Goal: Transaction & Acquisition: Purchase product/service

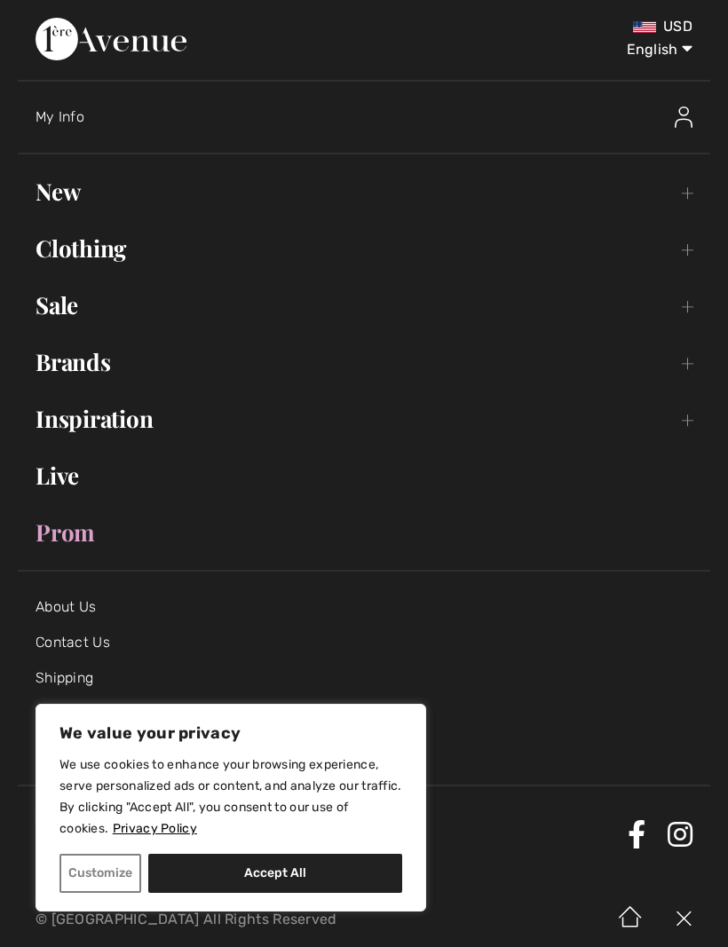
click at [70, 318] on link "Sale Toggle submenu" at bounding box center [364, 305] width 693 height 39
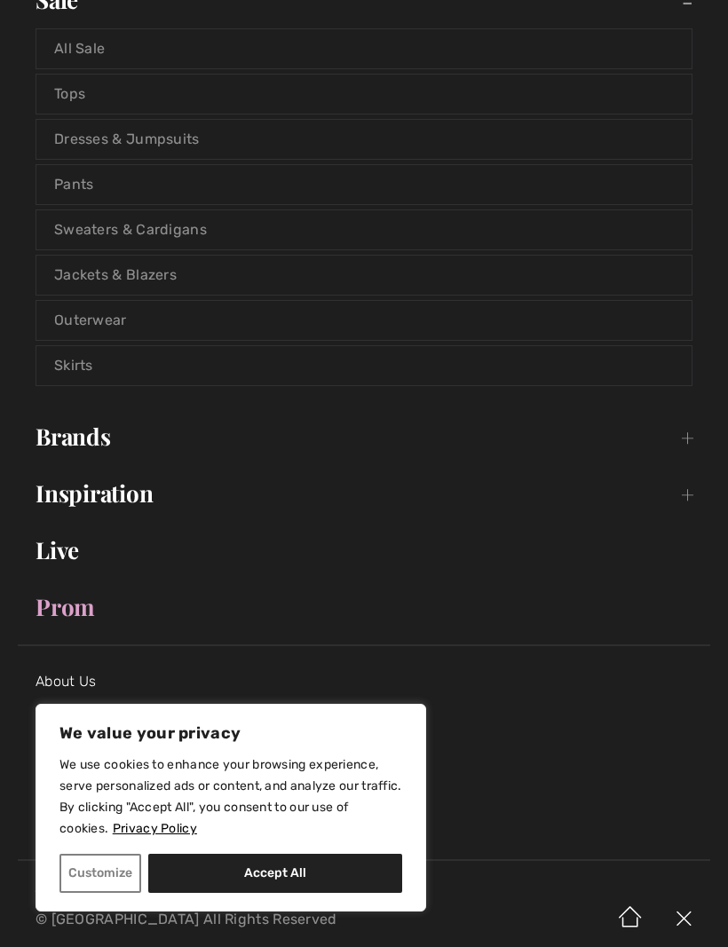
scroll to position [306, 0]
click at [115, 280] on link "Jackets & Blazers" at bounding box center [363, 274] width 655 height 39
click at [90, 281] on link "Jackets & Blazers" at bounding box center [363, 274] width 655 height 39
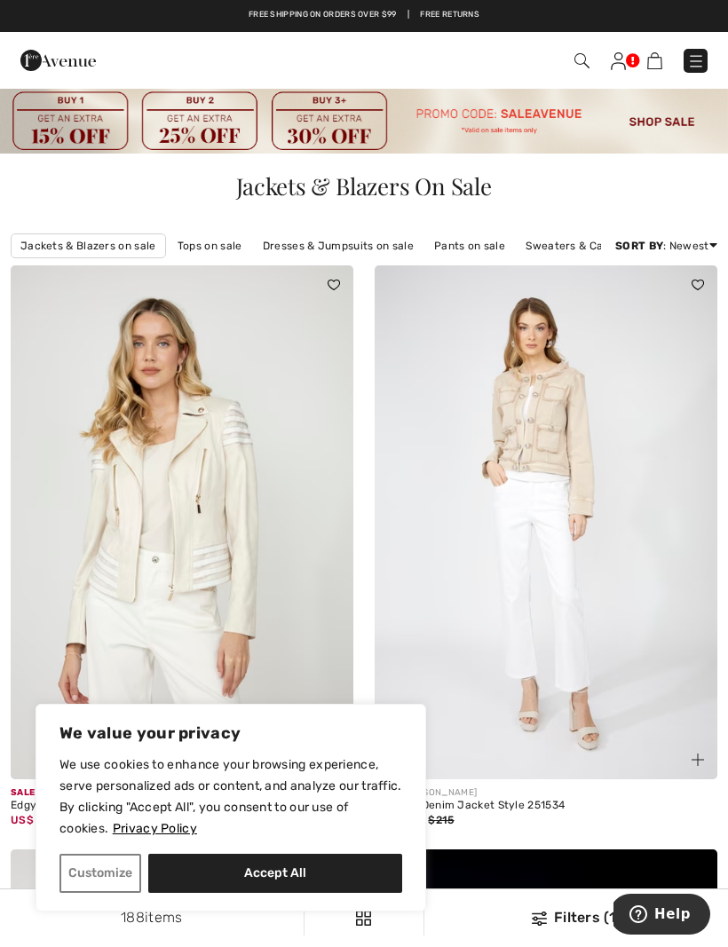
click at [122, 878] on button "Customize" at bounding box center [100, 873] width 82 height 39
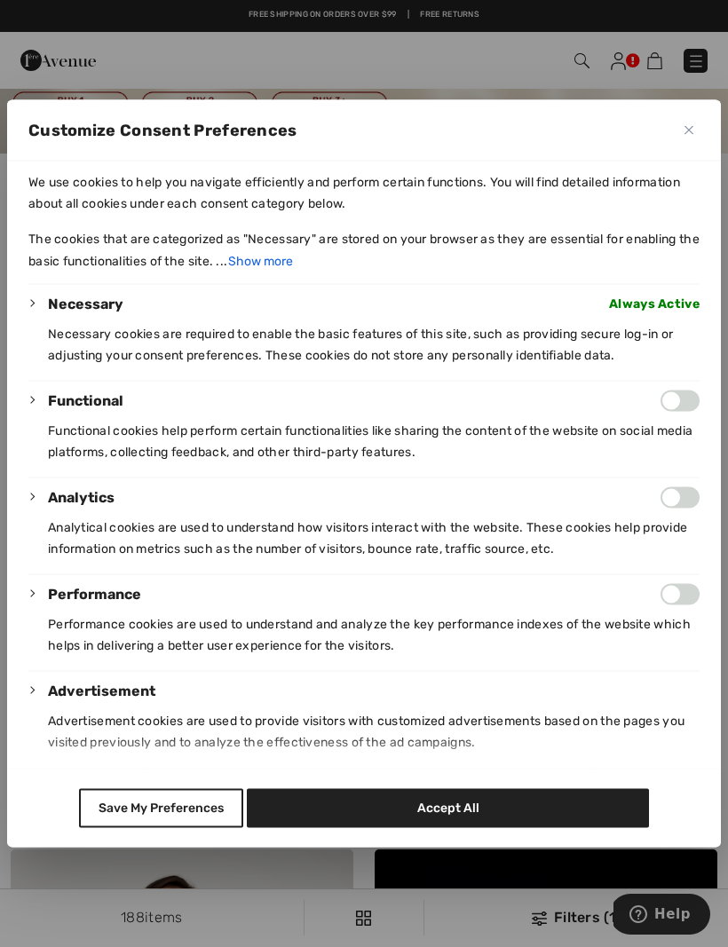
click at [561, 828] on button "Accept All" at bounding box center [448, 808] width 403 height 39
checkbox input "true"
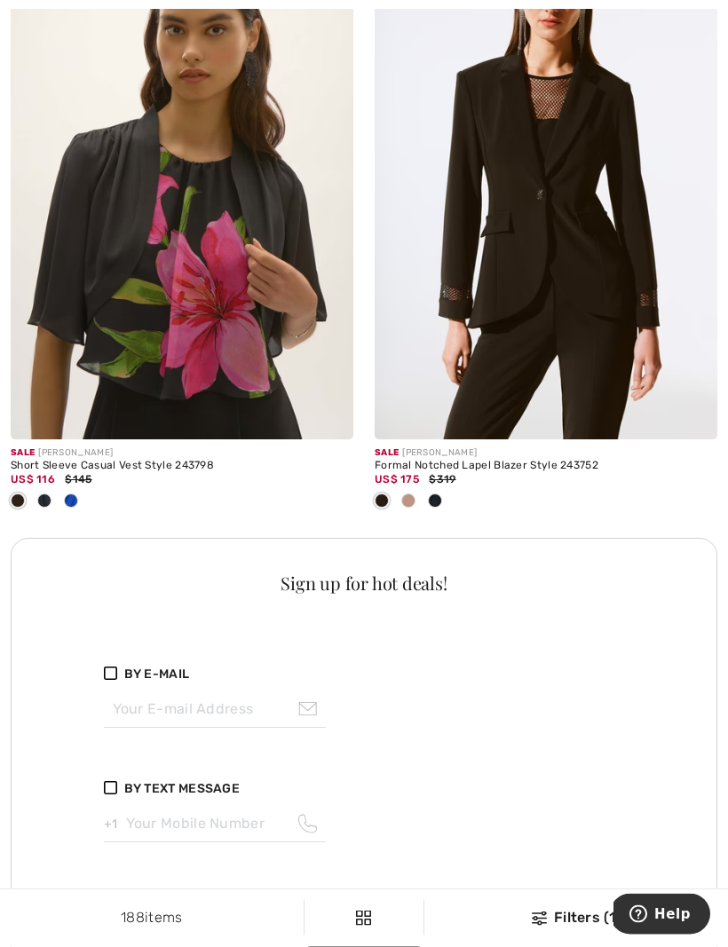
scroll to position [7020, 0]
click at [77, 501] on div at bounding box center [71, 501] width 27 height 29
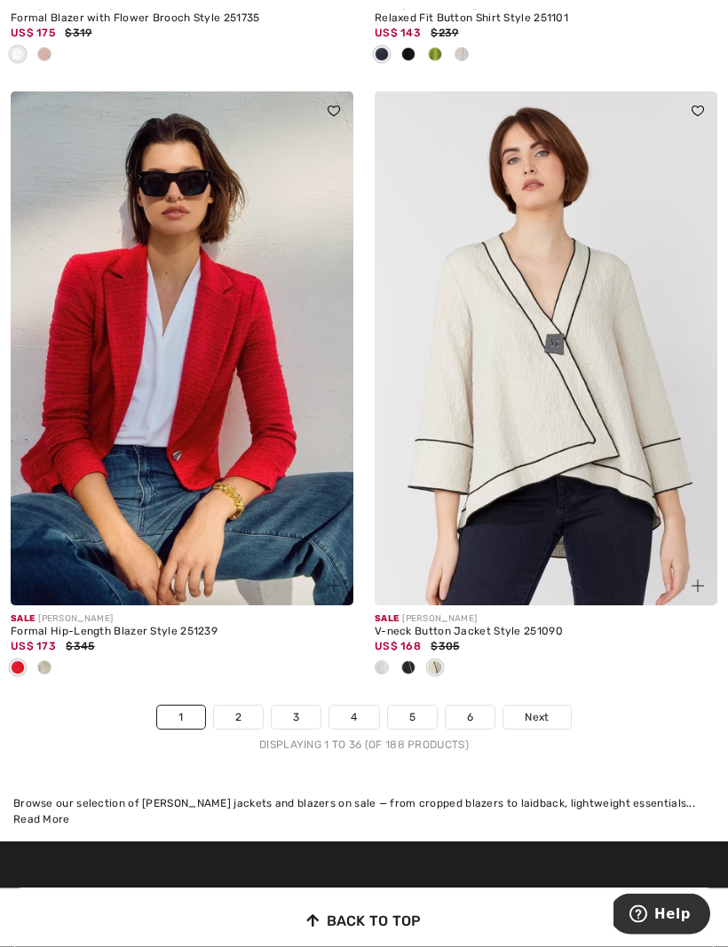
scroll to position [11000, 0]
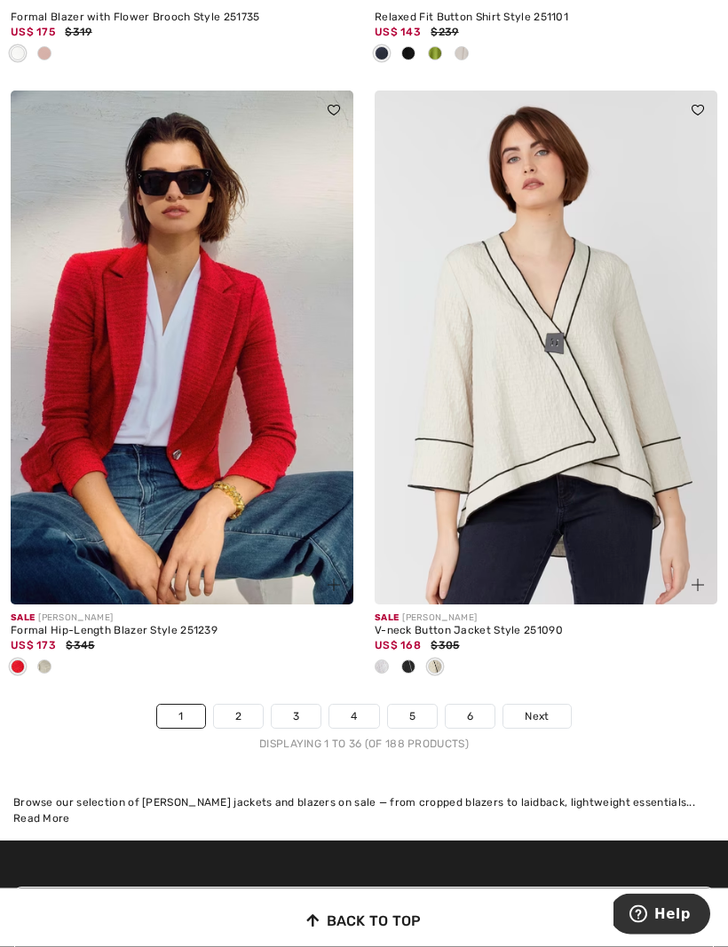
click at [34, 654] on div at bounding box center [44, 668] width 27 height 29
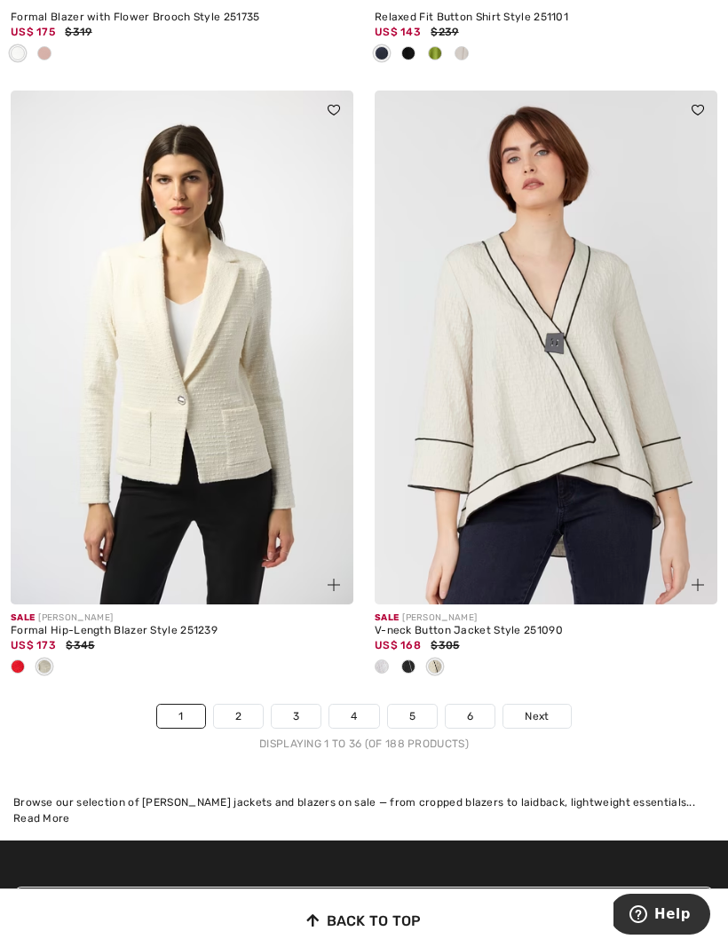
click at [544, 709] on span "Next" at bounding box center [537, 717] width 24 height 16
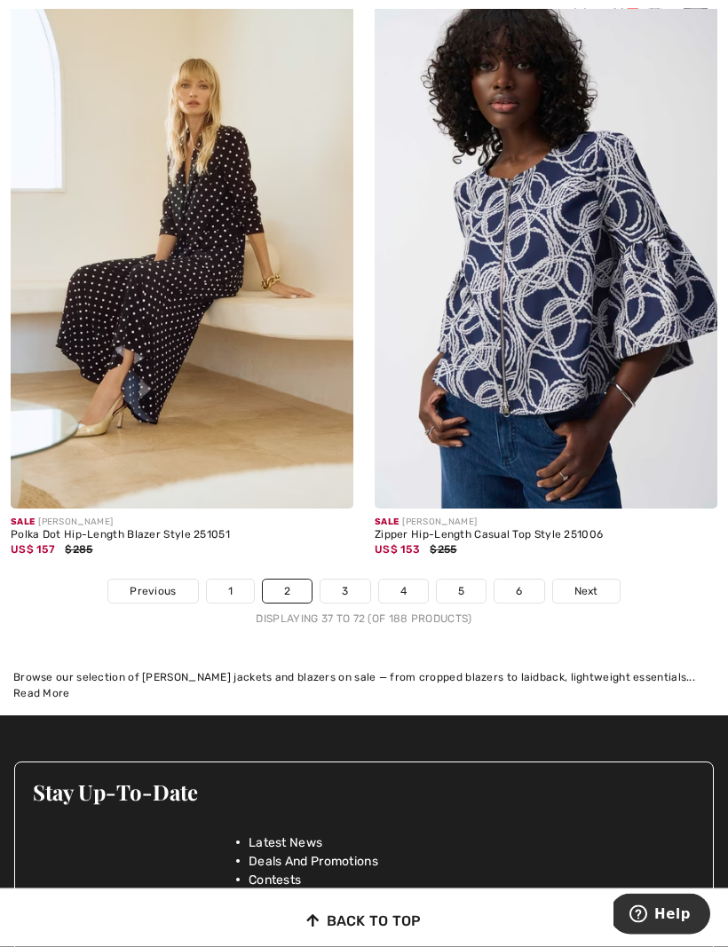
scroll to position [10721, 0]
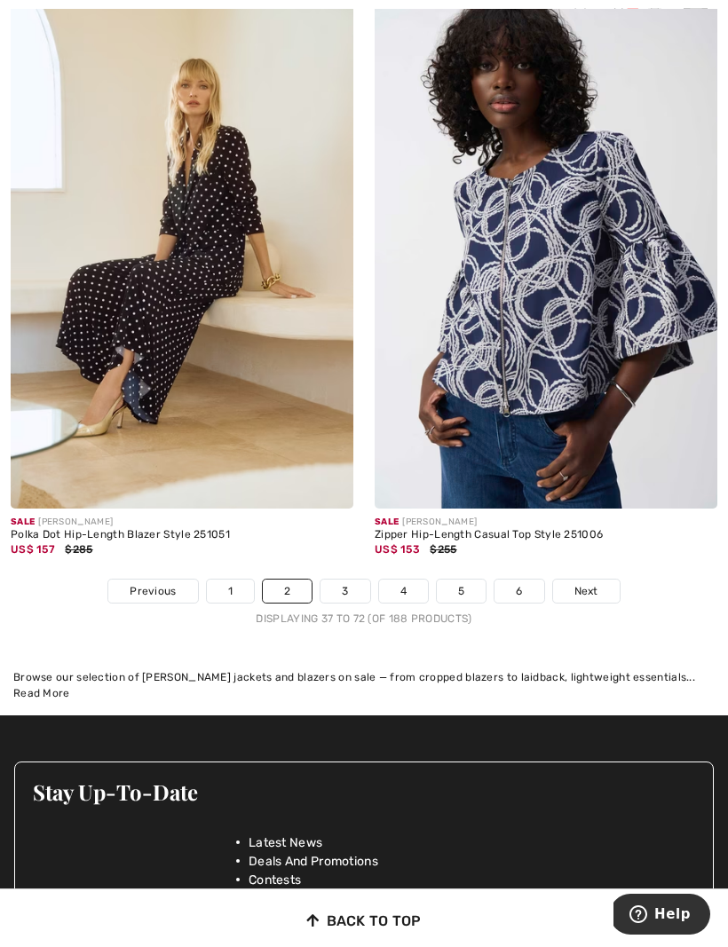
click at [584, 583] on span "Next" at bounding box center [586, 591] width 24 height 16
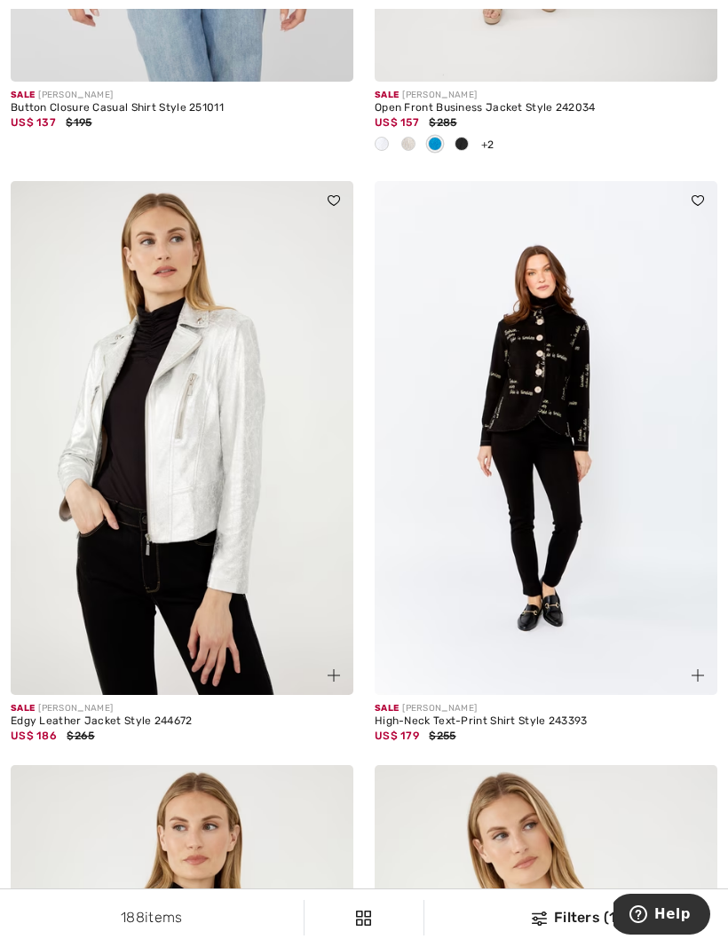
scroll to position [5924, 0]
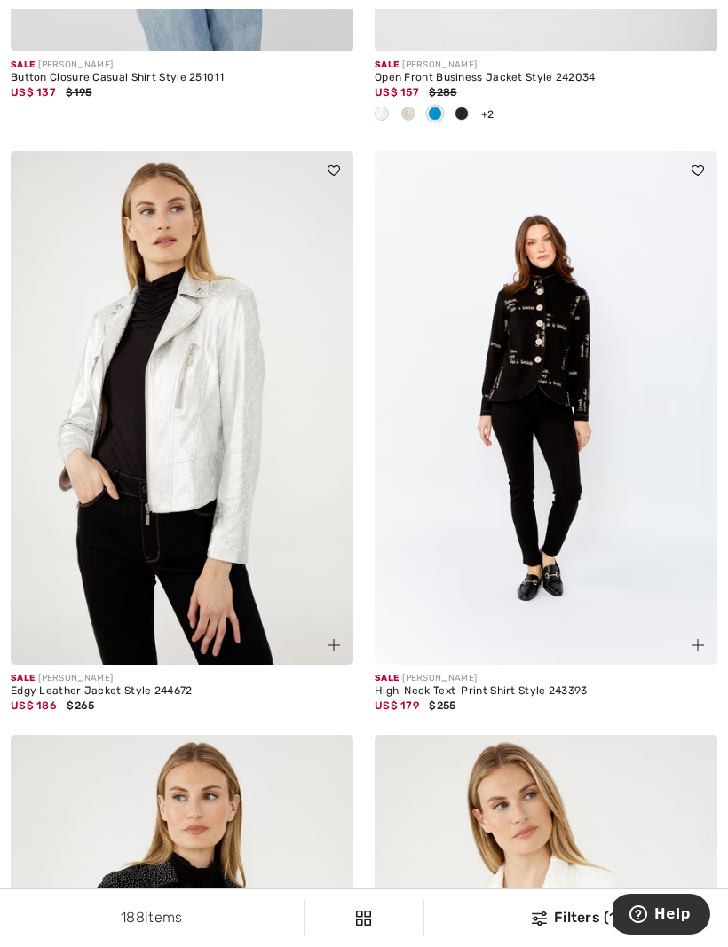
click at [81, 564] on img at bounding box center [182, 408] width 343 height 514
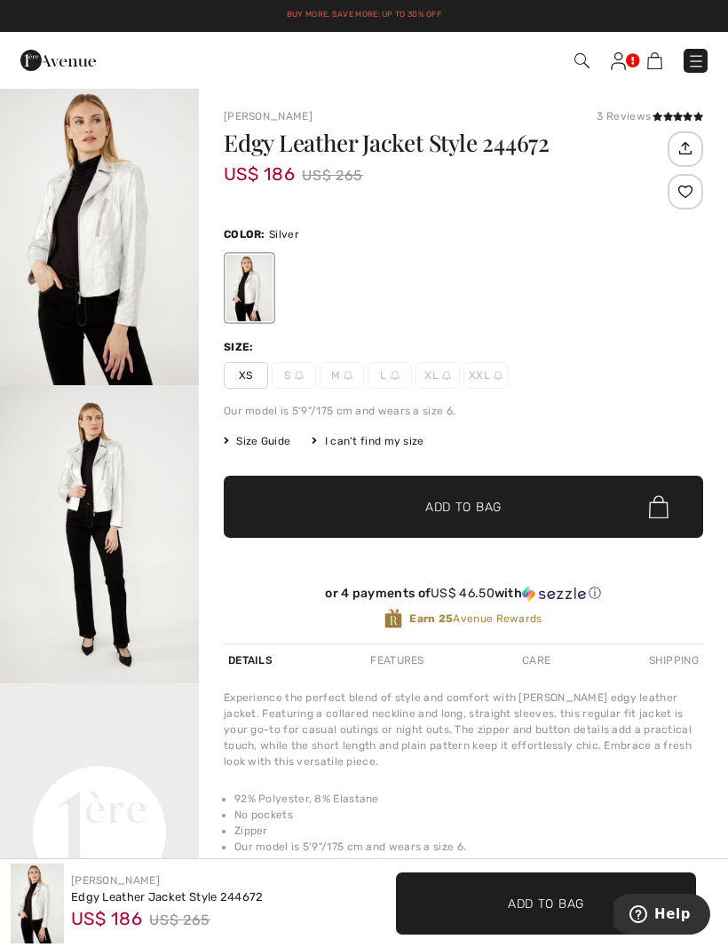
click at [400, 367] on span "L" at bounding box center [390, 375] width 44 height 27
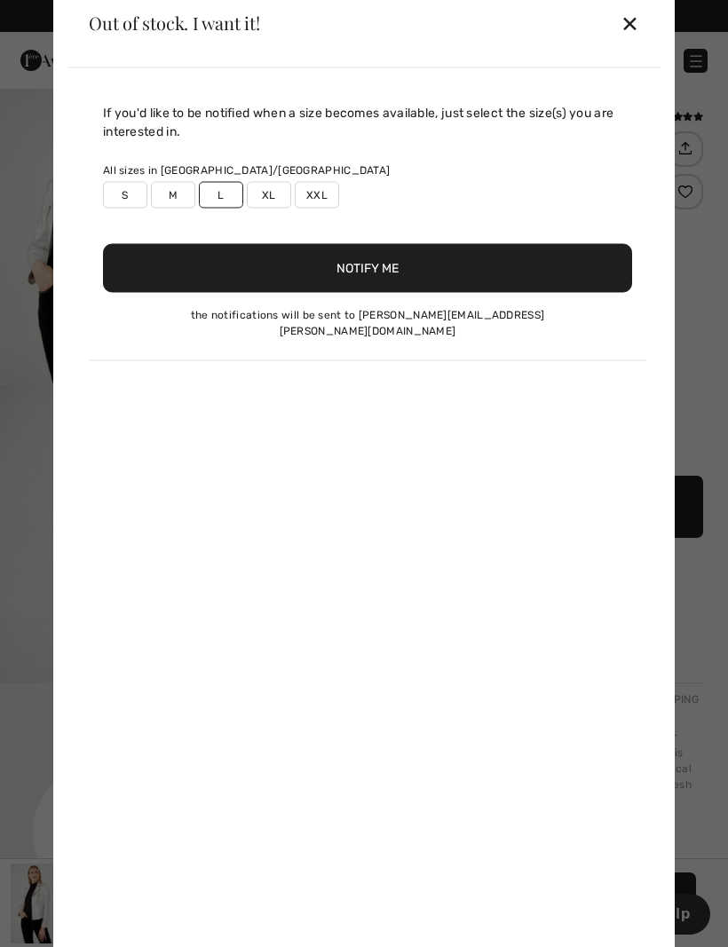
click at [629, 27] on div "✕" at bounding box center [630, 22] width 19 height 37
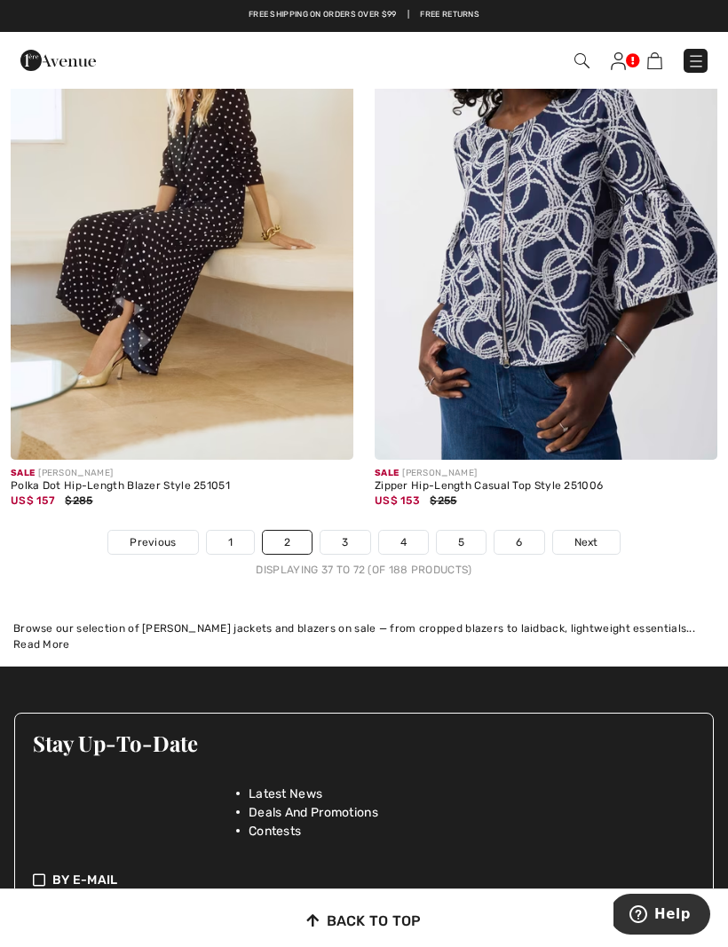
scroll to position [11114, 0]
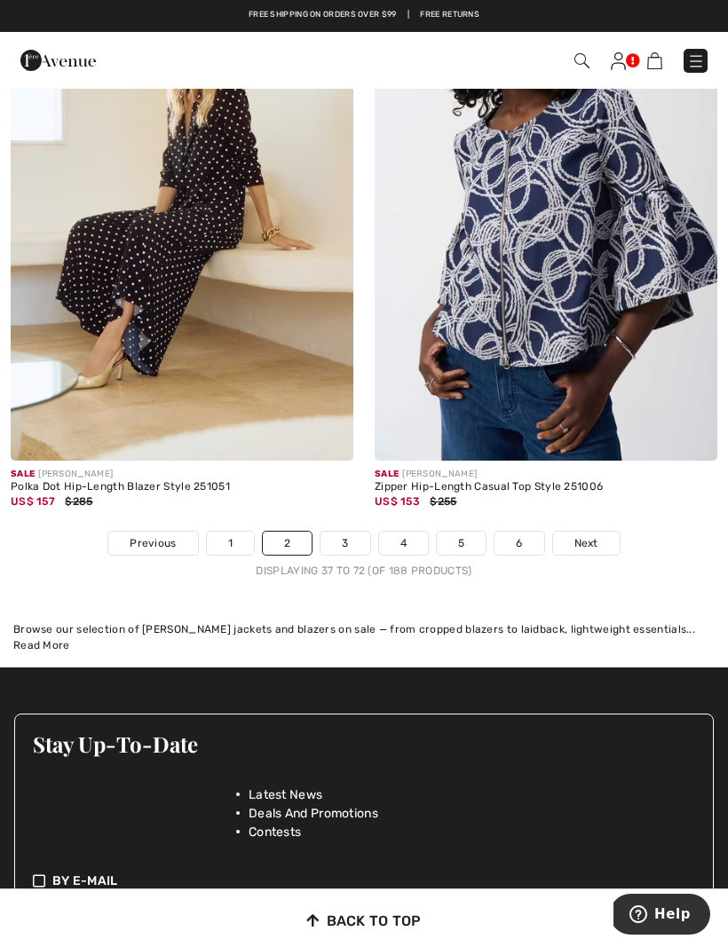
click at [600, 534] on link "Next" at bounding box center [586, 543] width 67 height 23
click at [606, 532] on link "Next" at bounding box center [586, 543] width 67 height 23
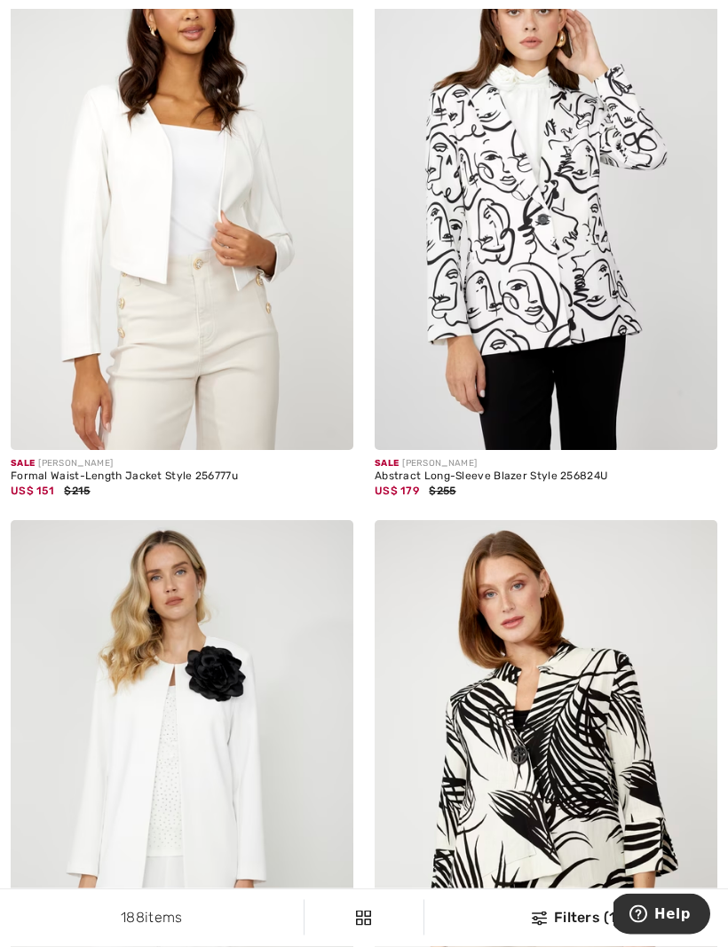
scroll to position [2724, 0]
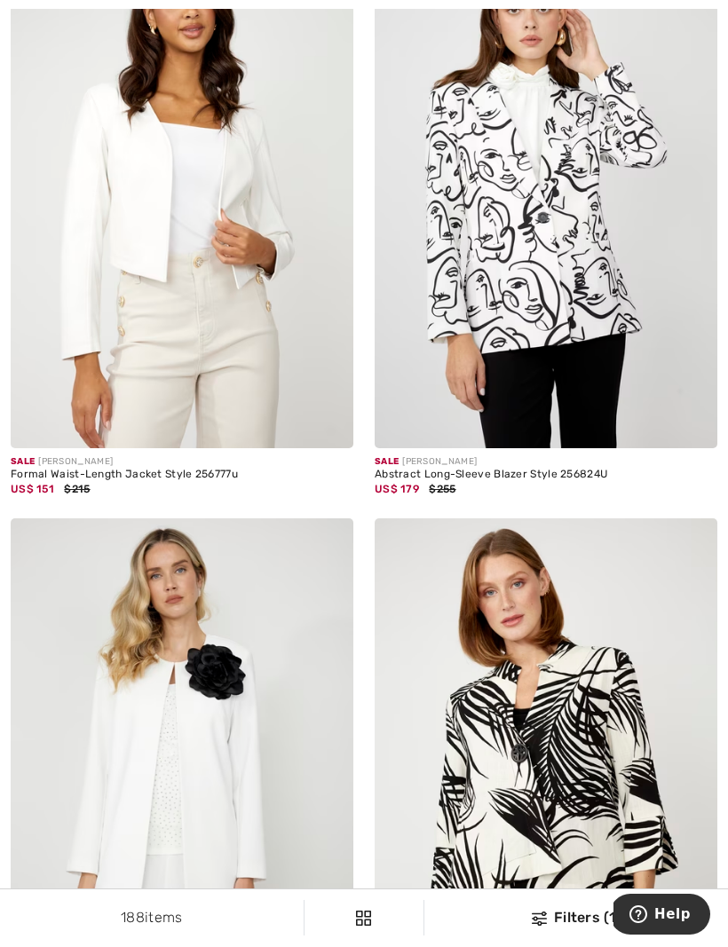
click at [233, 316] on img at bounding box center [182, 191] width 343 height 514
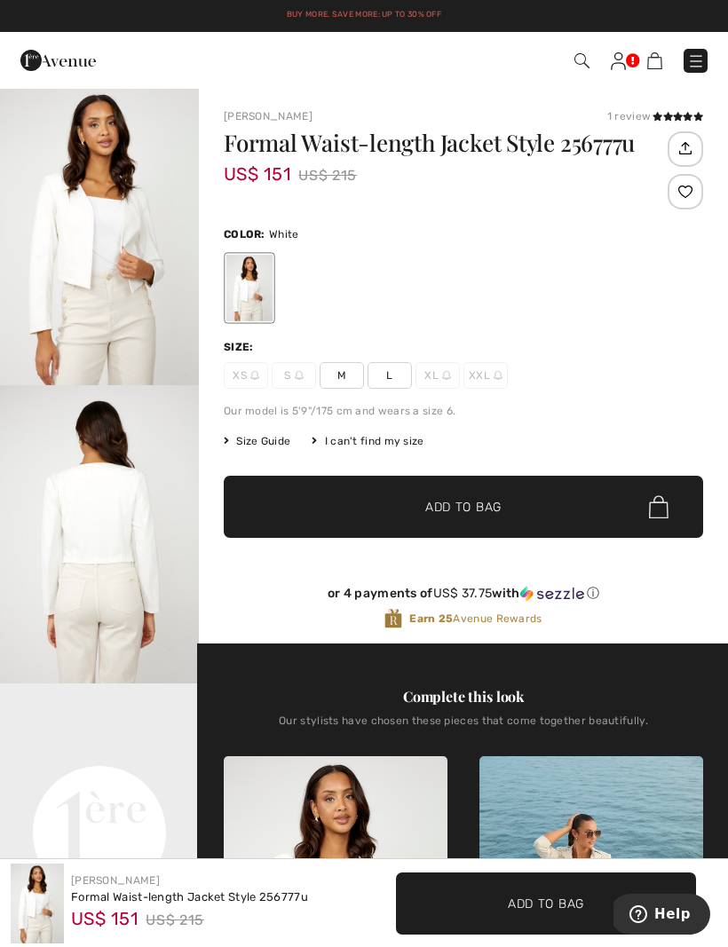
click at [408, 379] on span "L" at bounding box center [390, 375] width 44 height 27
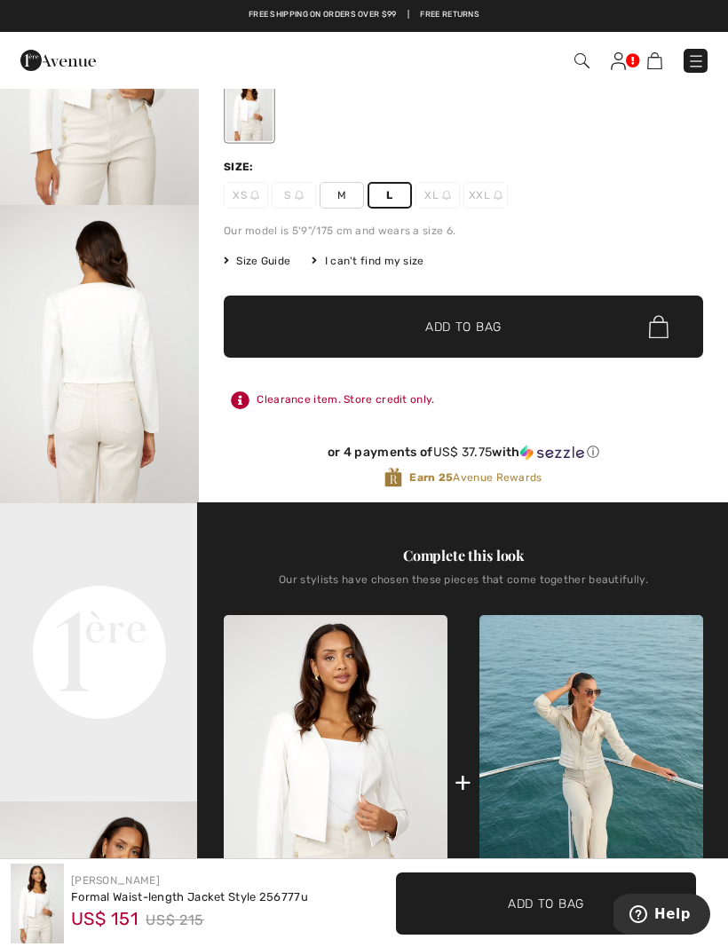
scroll to position [160, 0]
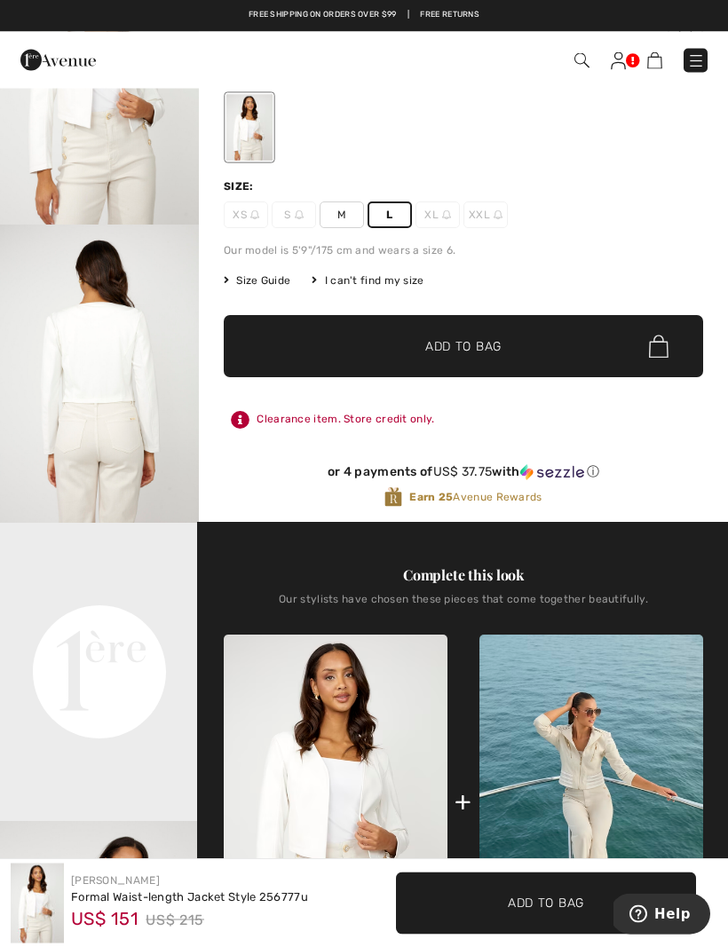
click at [651, 354] on img at bounding box center [659, 347] width 20 height 23
click at [0, 0] on div at bounding box center [0, 0] width 0 height 0
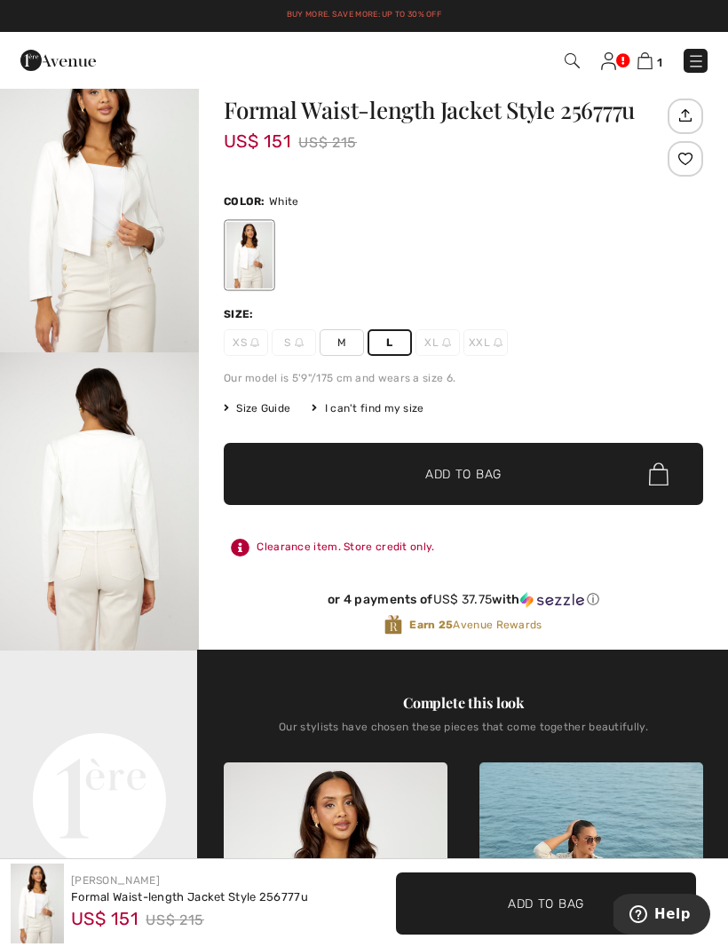
scroll to position [0, 0]
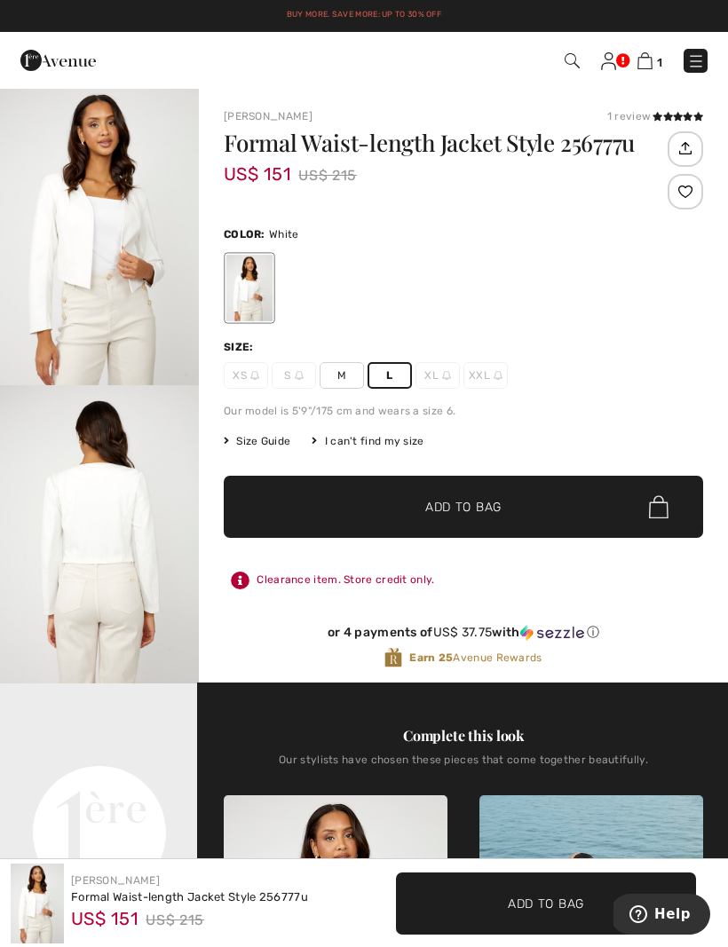
click at [321, 194] on div "Formal Waist-length Jacket Style 256777u US$ 151 US$ 215" at bounding box center [444, 173] width 440 height 84
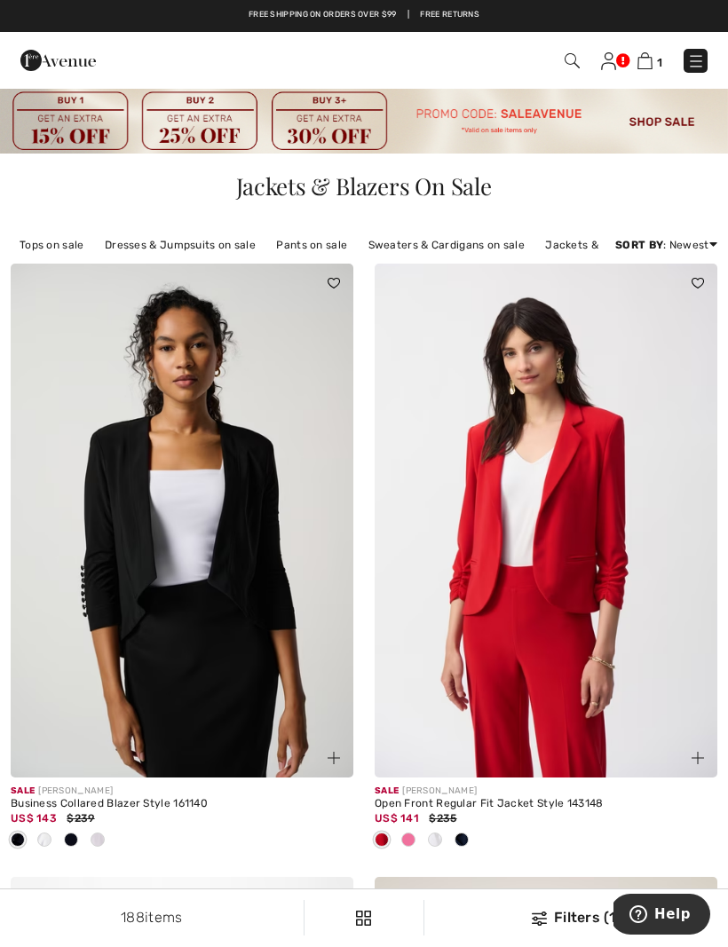
click at [581, 248] on link "Jackets & Blazers on sale" at bounding box center [613, 245] width 154 height 23
click at [590, 243] on link "Jackets & Blazers on sale" at bounding box center [613, 245] width 154 height 23
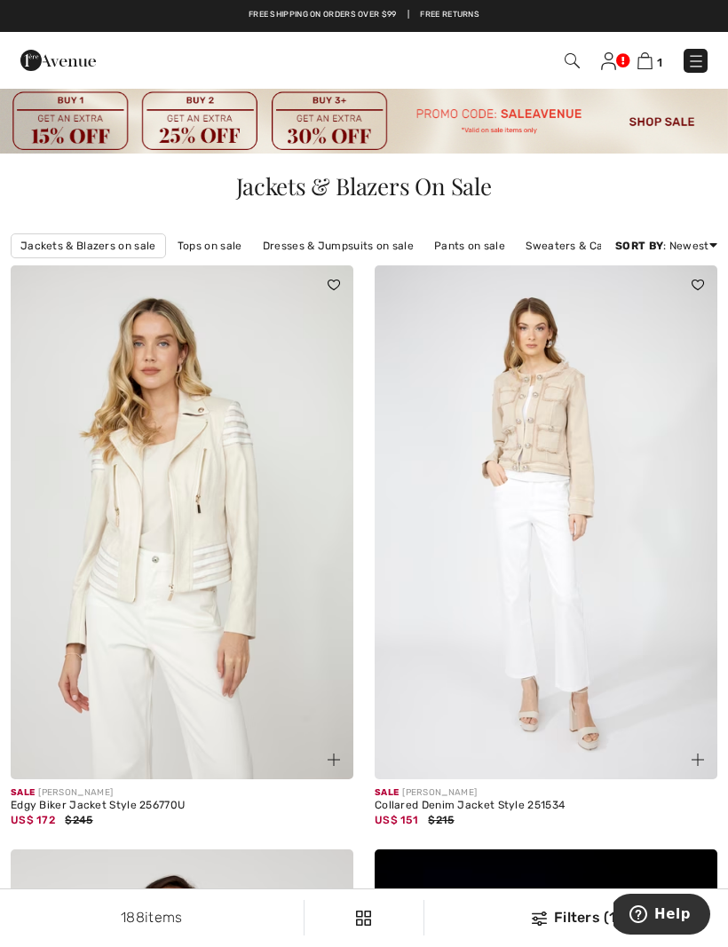
click at [686, 349] on link "Discount: Low to High" at bounding box center [645, 347] width 115 height 27
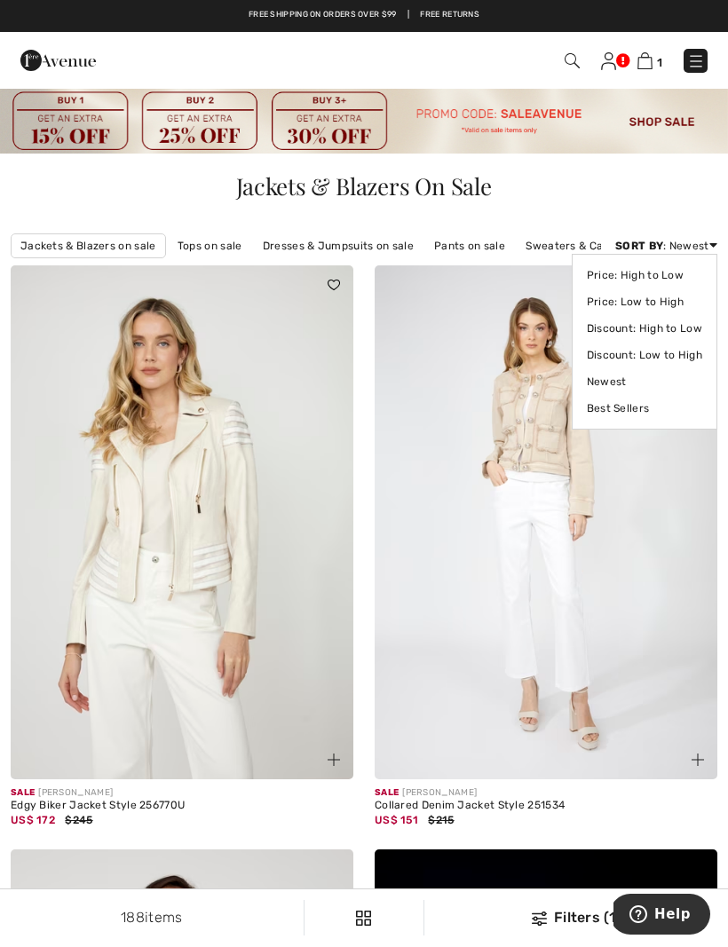
click at [691, 357] on link "Discount: Low to High" at bounding box center [644, 355] width 115 height 27
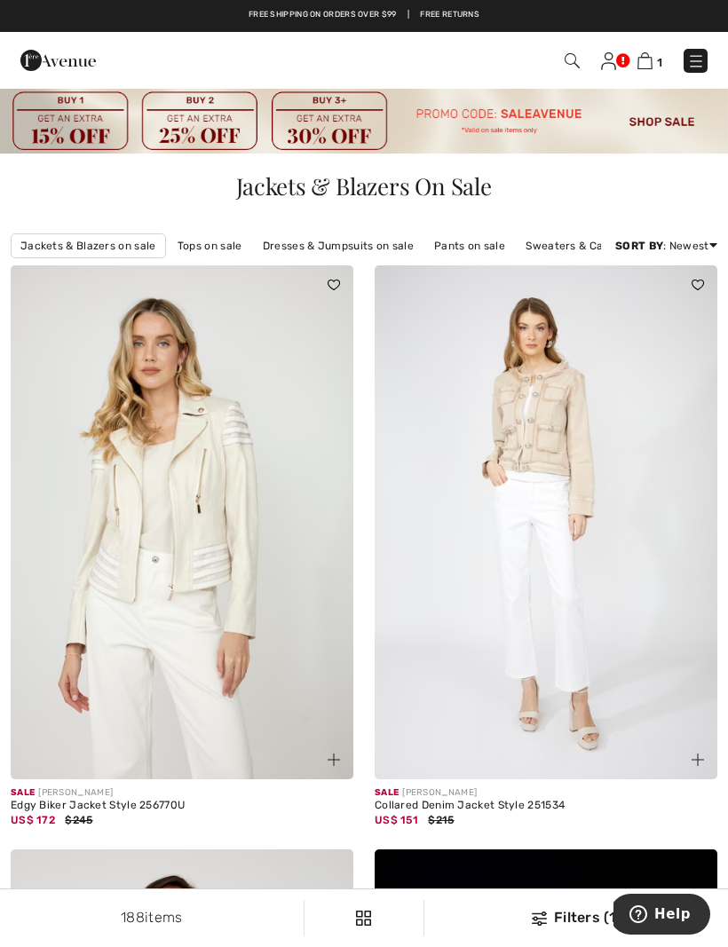
click at [669, 333] on link "Discount: High to Low" at bounding box center [645, 320] width 115 height 27
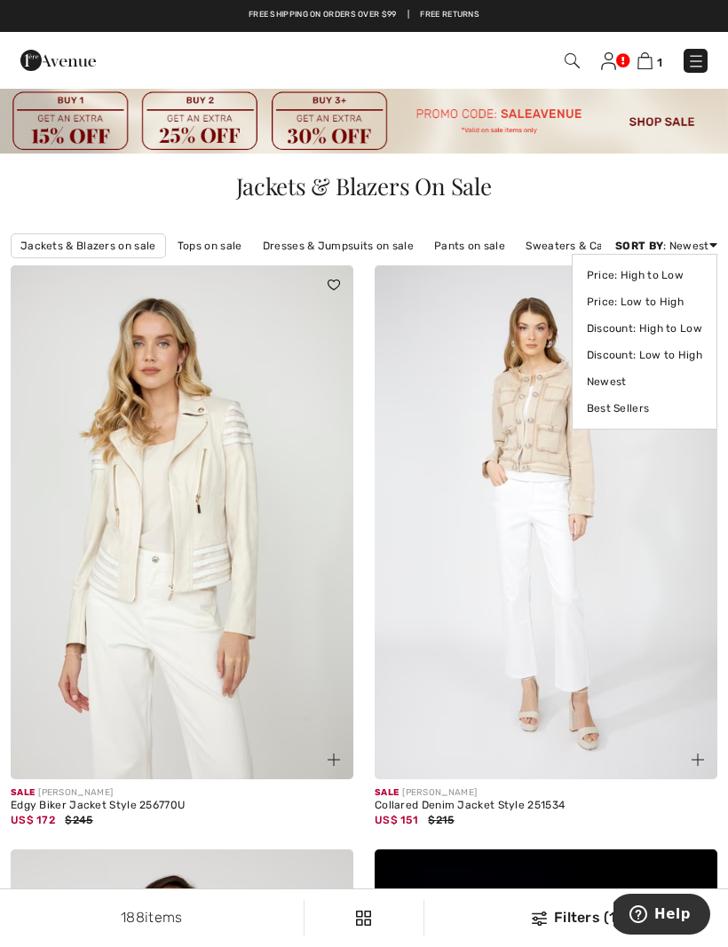
click at [628, 330] on link "Discount: High to Low" at bounding box center [644, 328] width 115 height 27
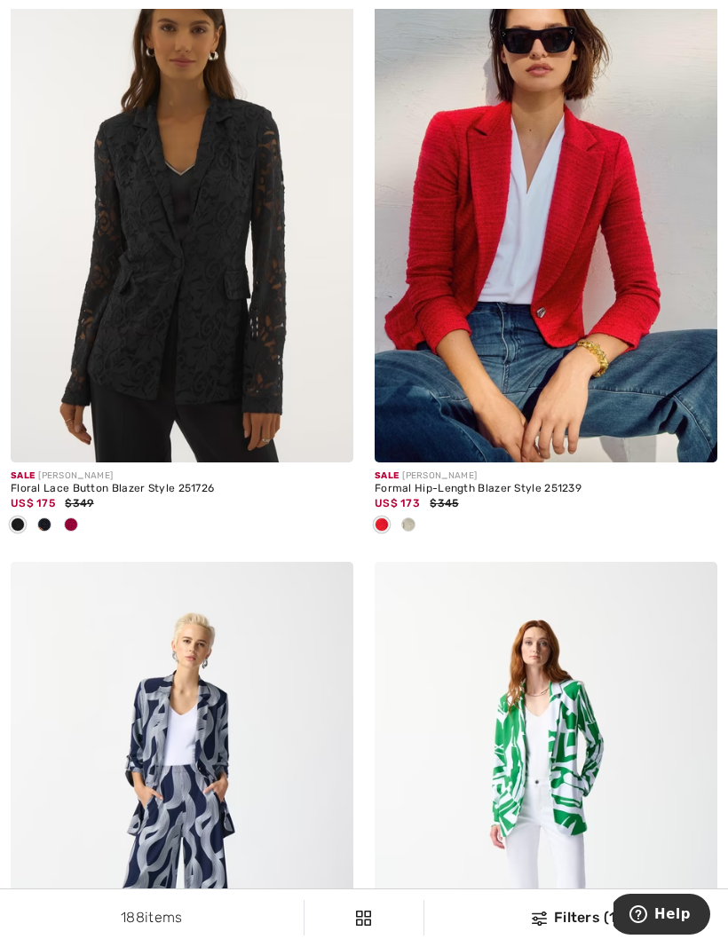
scroll to position [319, 0]
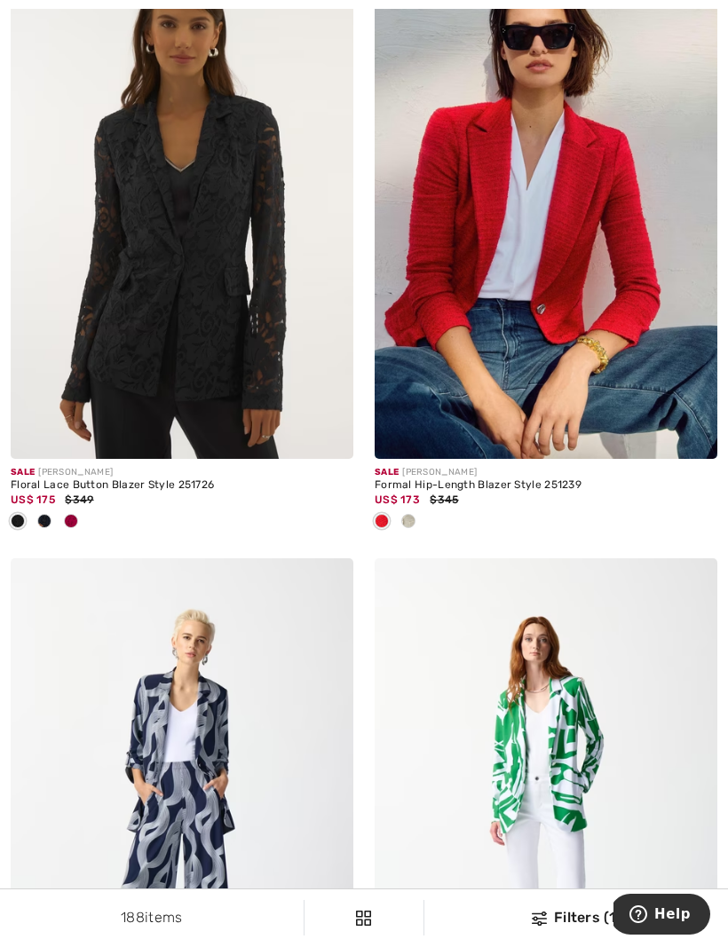
click at [604, 427] on img at bounding box center [546, 202] width 343 height 514
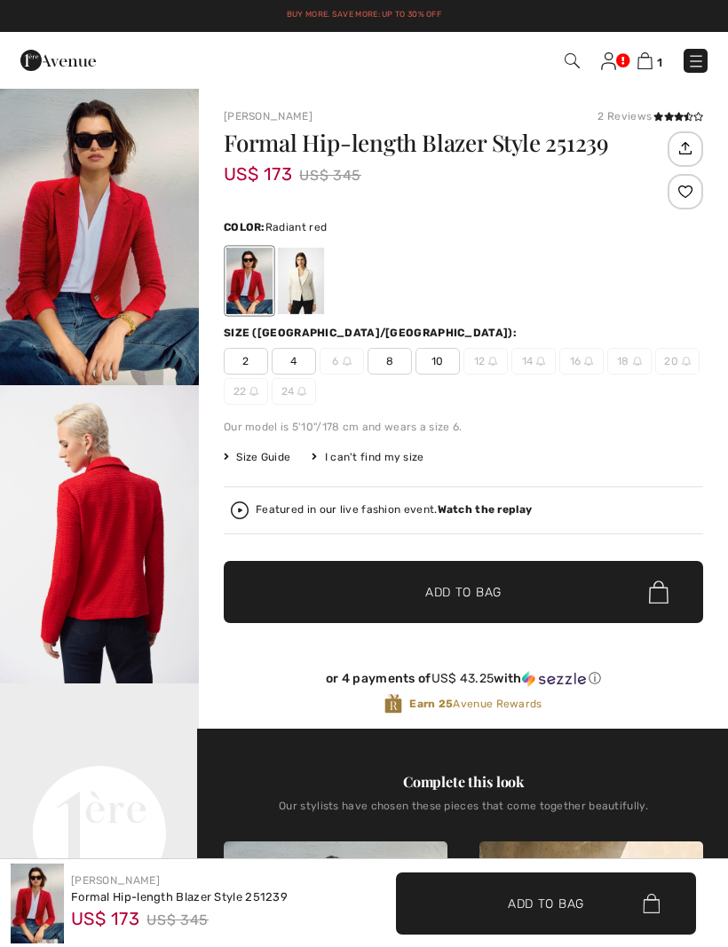
checkbox input "true"
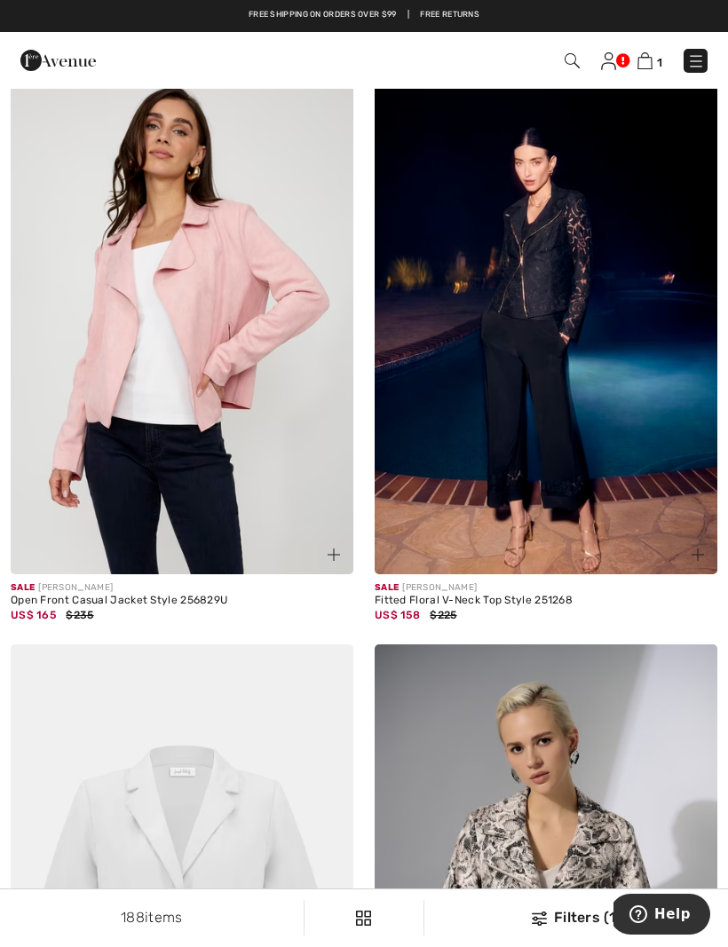
scroll to position [788, 0]
click at [97, 608] on div "US$ 165 $235" at bounding box center [182, 616] width 343 height 16
click at [84, 574] on img at bounding box center [182, 318] width 343 height 514
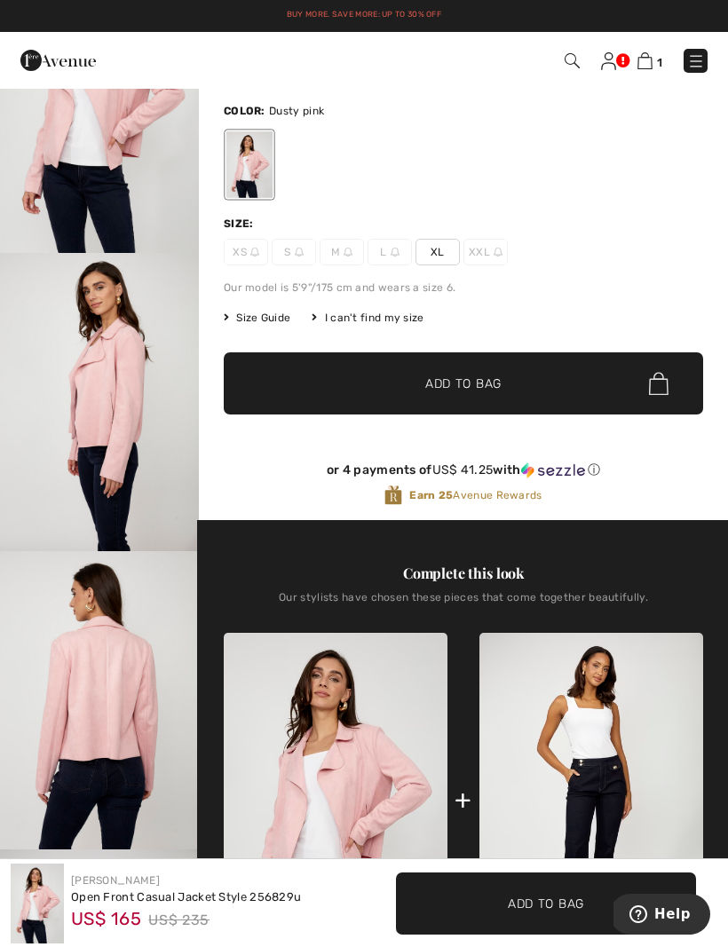
scroll to position [127, 0]
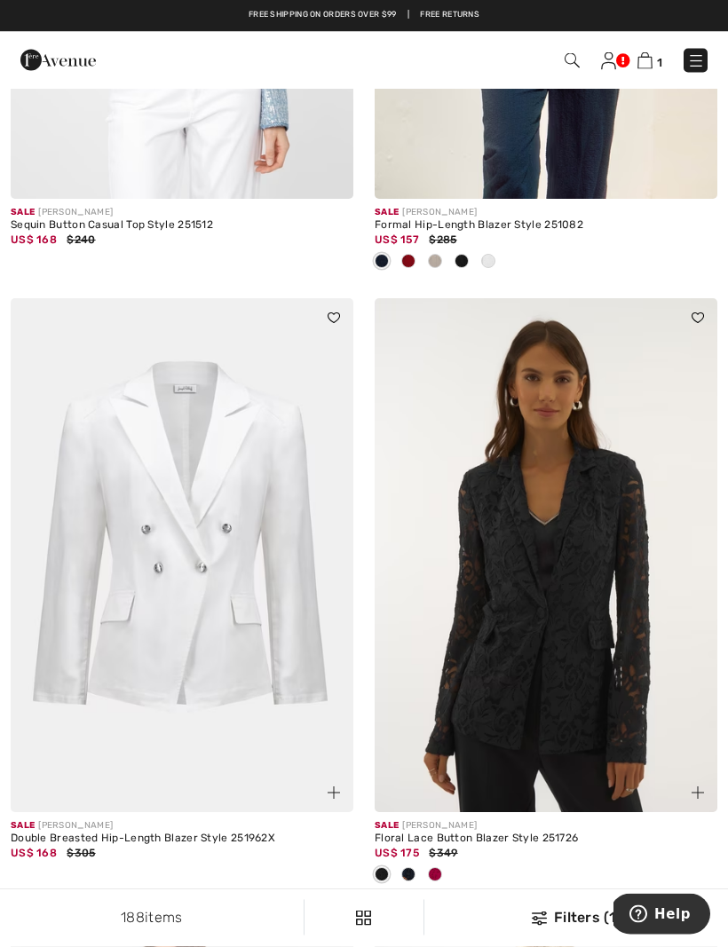
scroll to position [9559, 0]
